Goal: Use online tool/utility: Utilize a website feature to perform a specific function

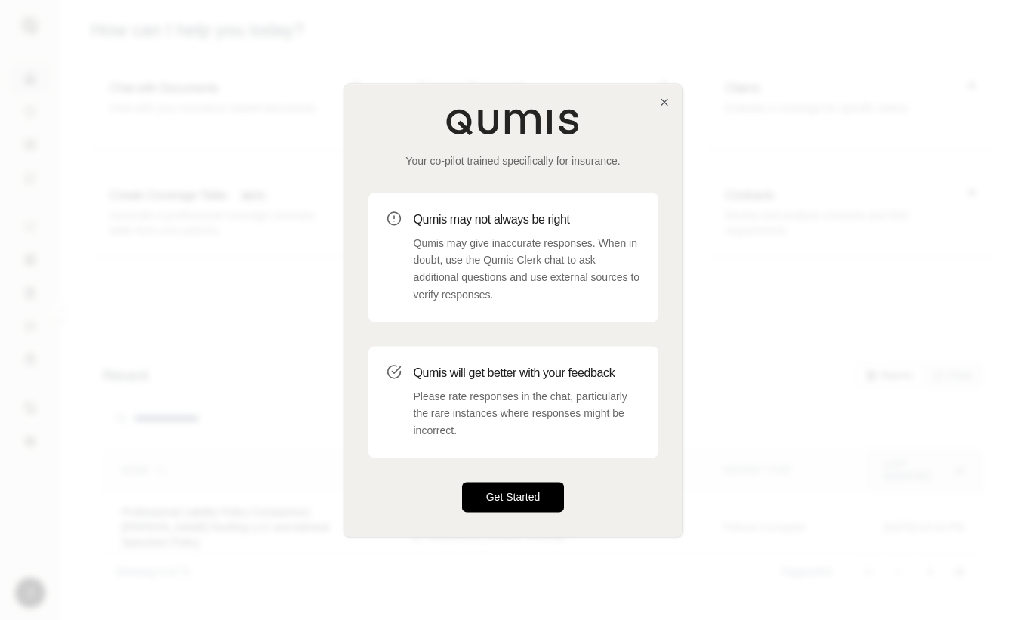
click at [532, 491] on button "Get Started" at bounding box center [513, 497] width 103 height 30
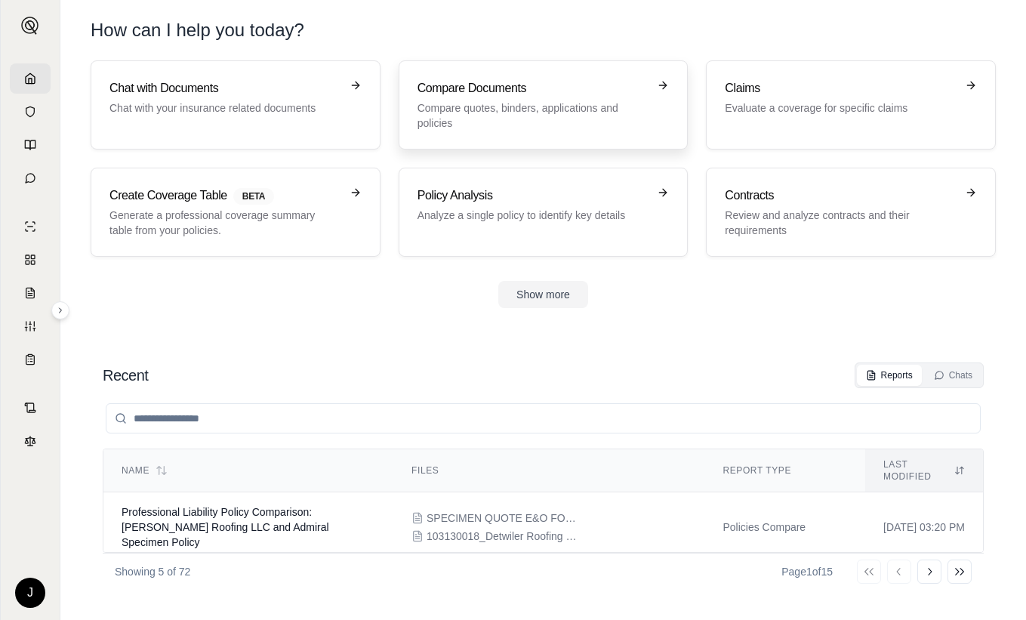
click at [531, 91] on h3 "Compare Documents" at bounding box center [533, 88] width 231 height 18
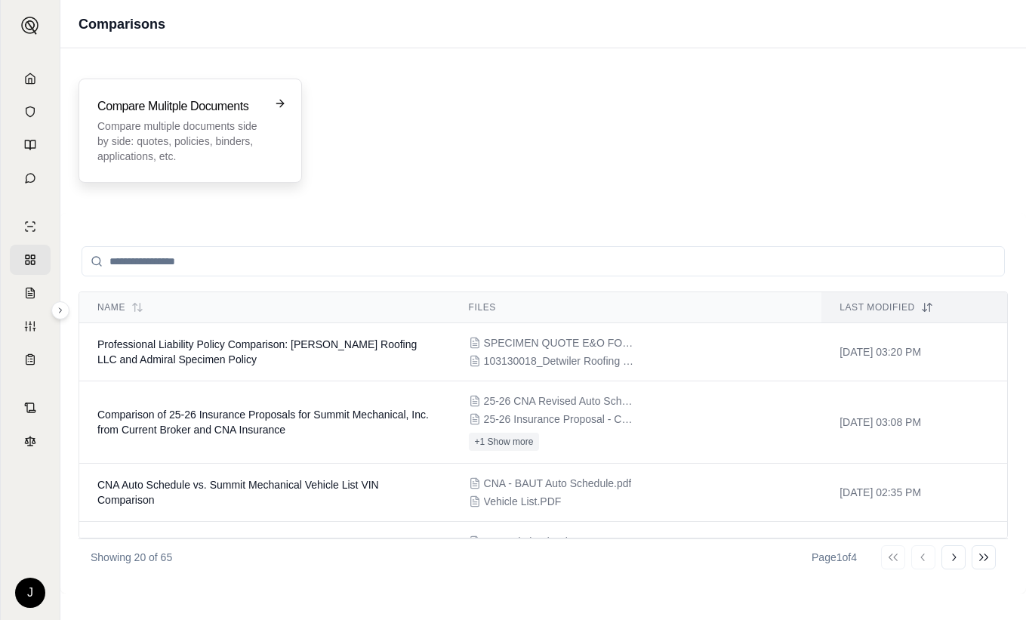
click at [209, 119] on p "Compare multiple documents side by side: quotes, policies, binders, application…" at bounding box center [179, 141] width 165 height 45
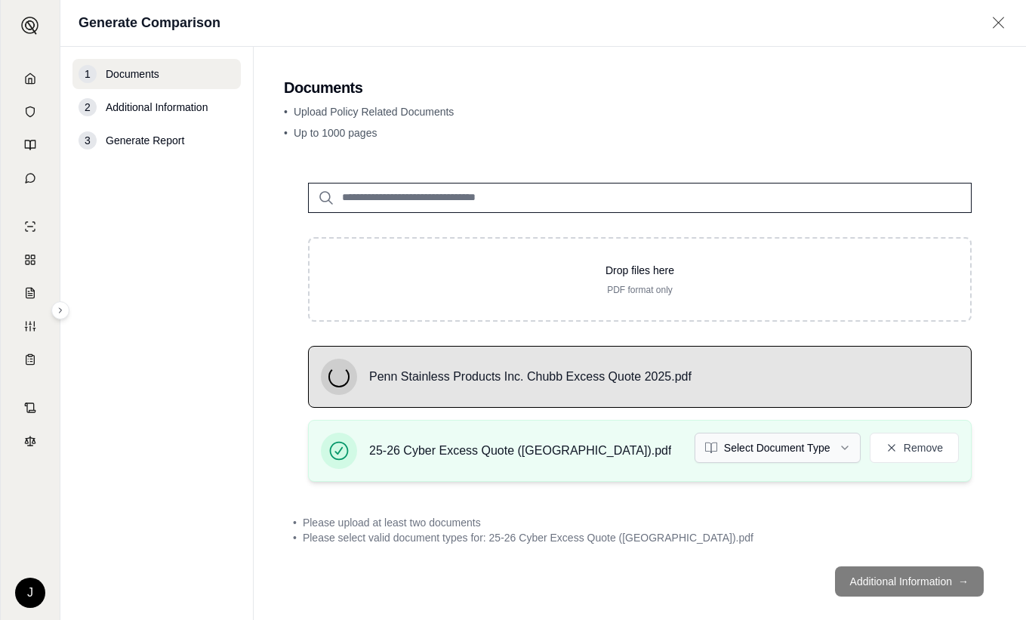
click at [747, 436] on html "J Generate Comparison 1 Documents 2 Additional Information 3 Generate Report Do…" at bounding box center [513, 310] width 1026 height 620
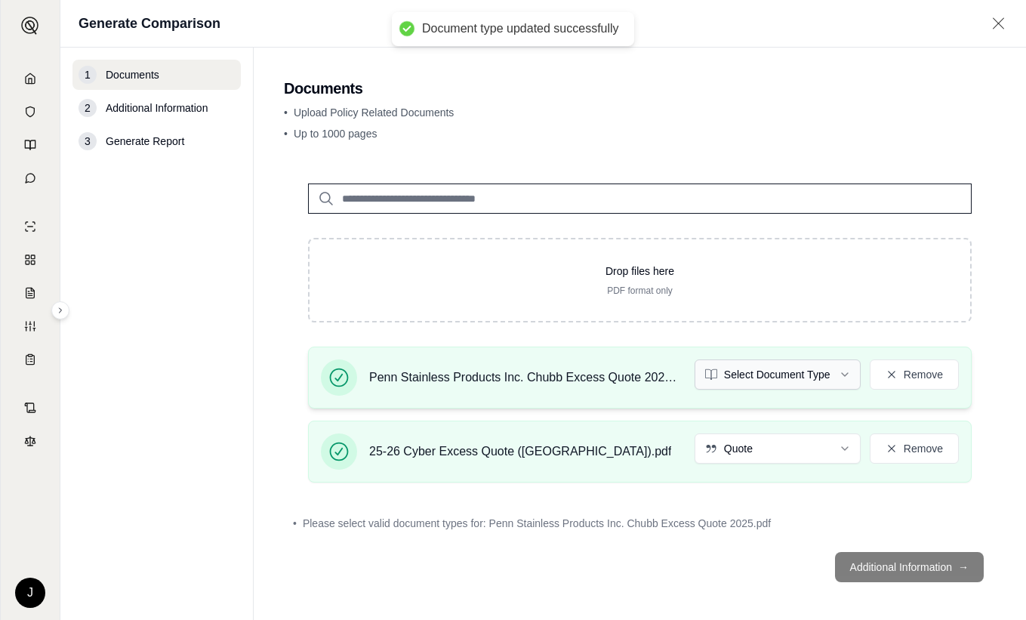
click at [761, 371] on html "Document type updated successfully J Generate Comparison 1 Documents 2 Addition…" at bounding box center [513, 310] width 1026 height 620
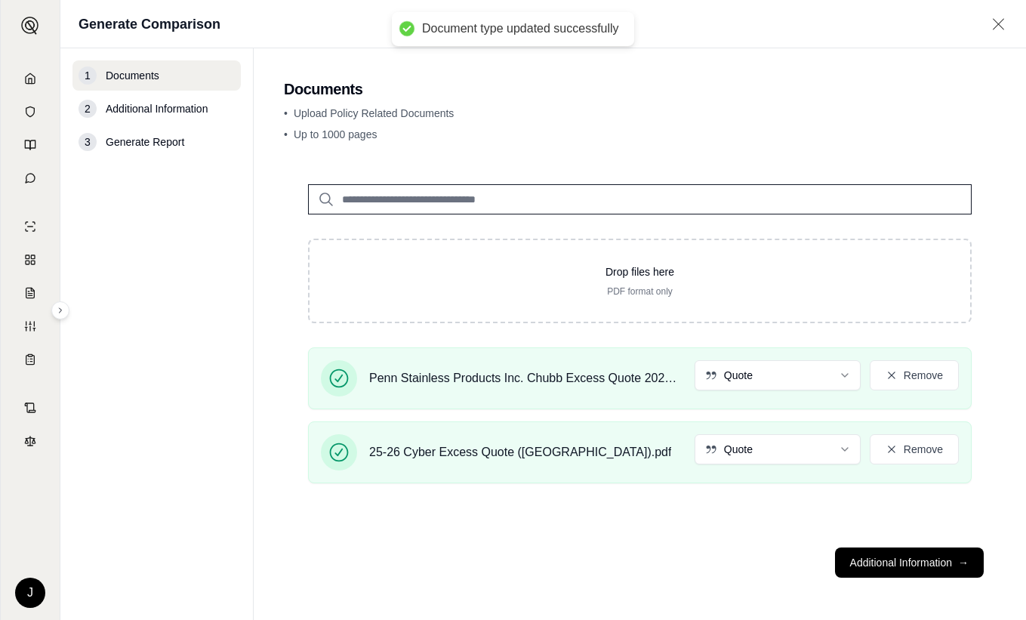
click at [257, 301] on main "Documents • Upload Policy Related Documents • Up to 1000 pages Drop files here …" at bounding box center [640, 334] width 773 height 572
click at [913, 559] on button "Additional Information →" at bounding box center [909, 563] width 149 height 30
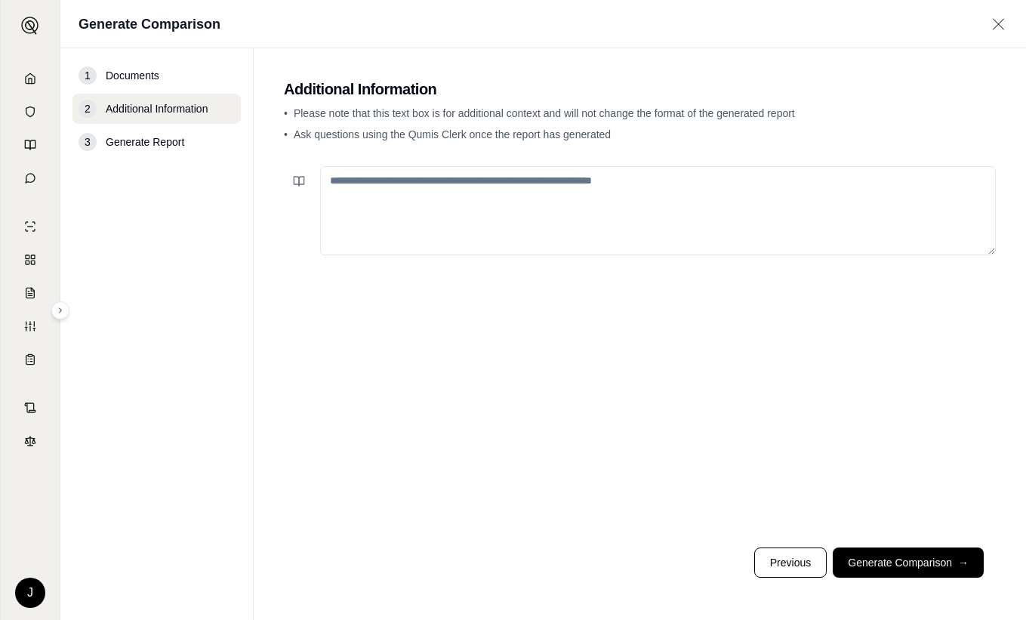
click at [579, 177] on textarea at bounding box center [658, 210] width 676 height 89
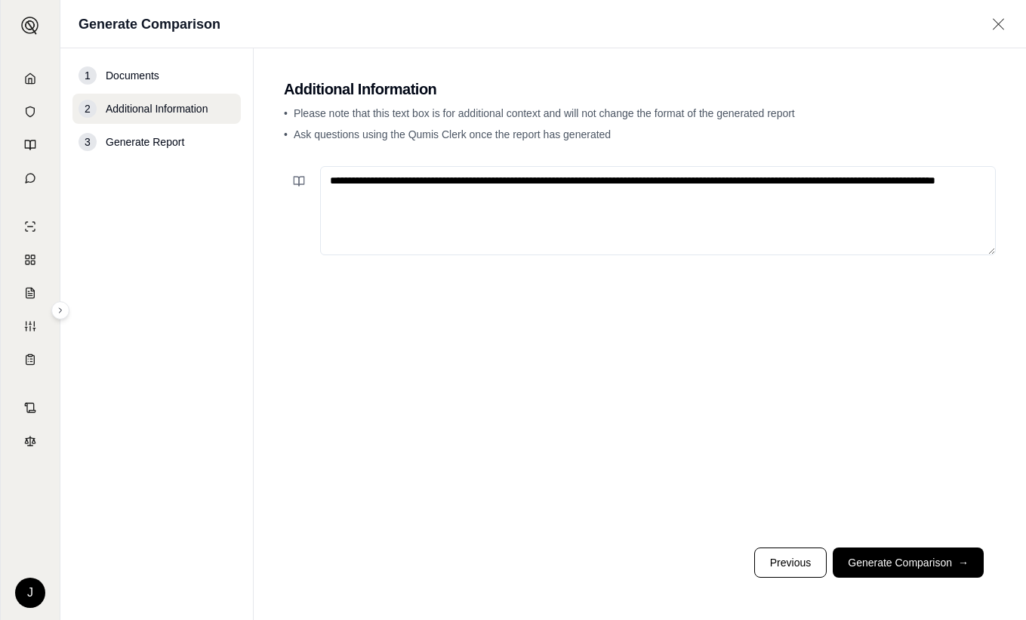
type textarea "**********"
click at [895, 544] on footer "Previous Generate Comparison →" at bounding box center [640, 563] width 712 height 54
click at [901, 570] on button "Generate Comparison →" at bounding box center [908, 563] width 151 height 30
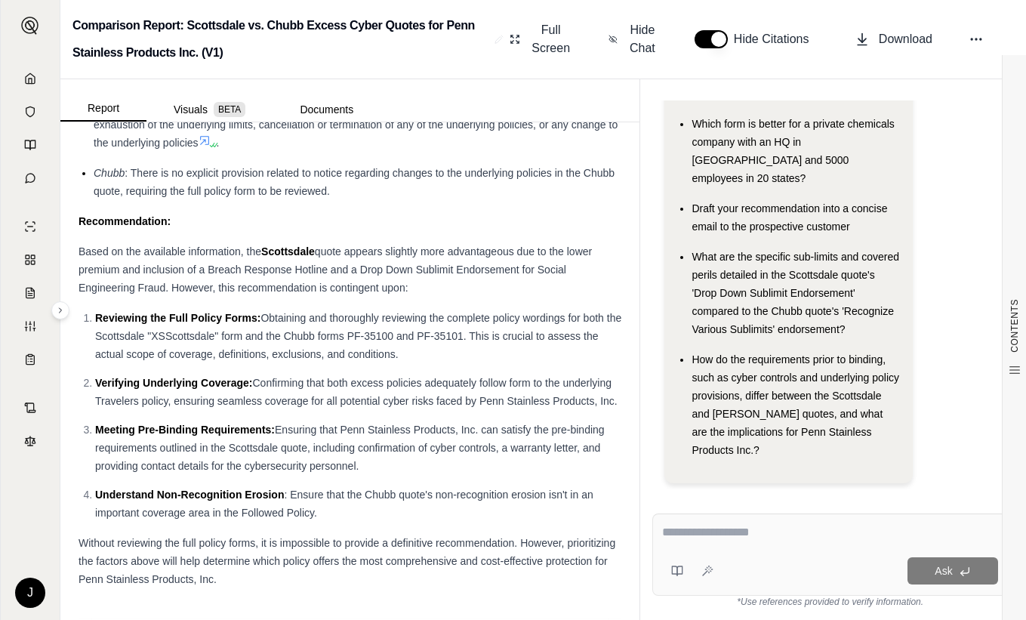
scroll to position [2946, 0]
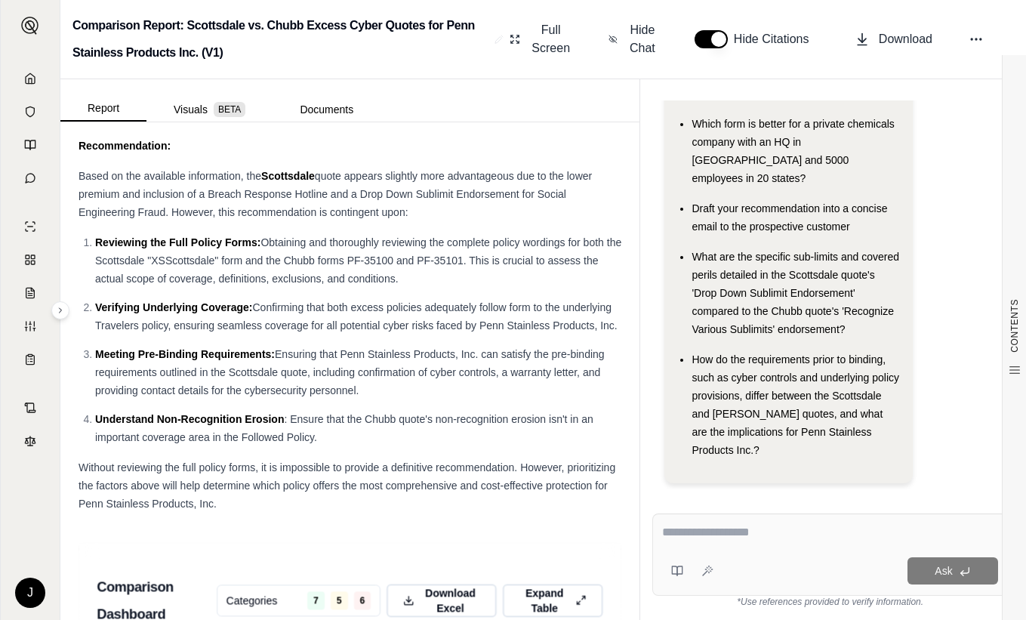
click at [598, 221] on div "Based on the available information, the Scottsdale quote appears slightly more …" at bounding box center [350, 194] width 543 height 54
